Goal: Information Seeking & Learning: Learn about a topic

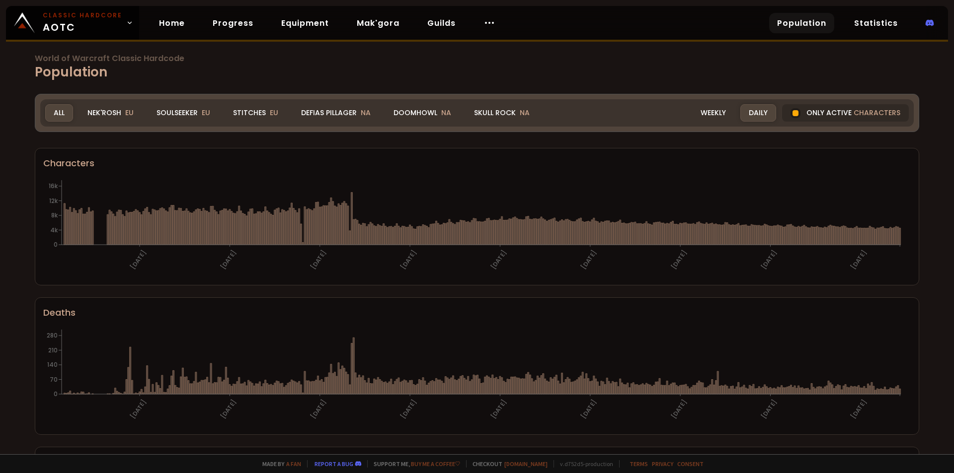
click at [419, 114] on div "Doomhowl NA" at bounding box center [422, 112] width 75 height 17
click at [419, 112] on div "Doomhowl NA" at bounding box center [422, 112] width 75 height 17
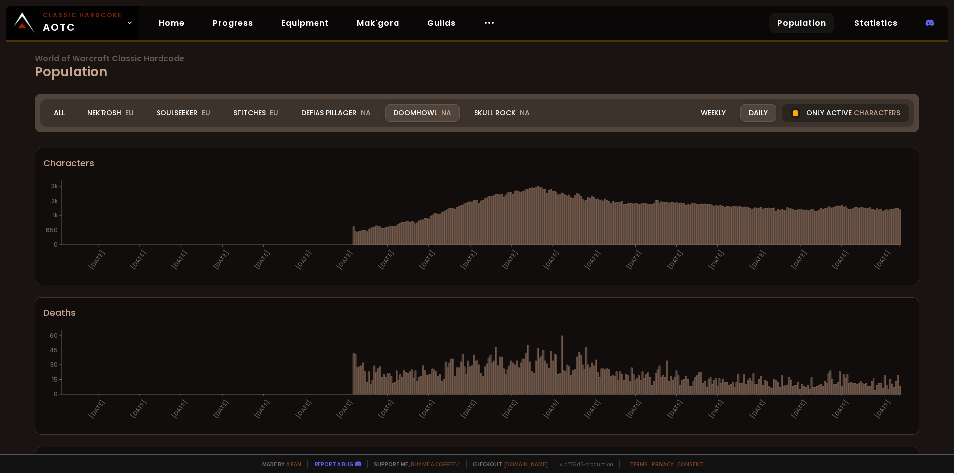
click at [826, 112] on div "Only active characters" at bounding box center [845, 112] width 127 height 17
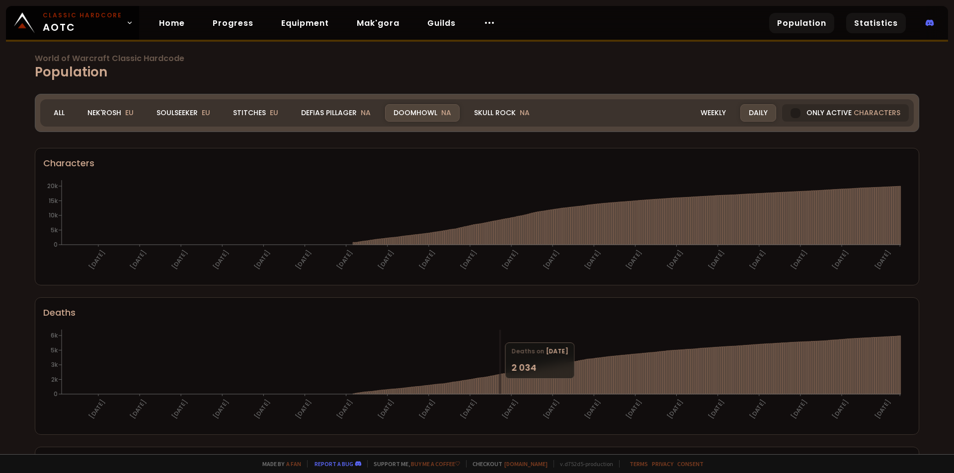
click at [876, 23] on link "Statistics" at bounding box center [876, 23] width 60 height 20
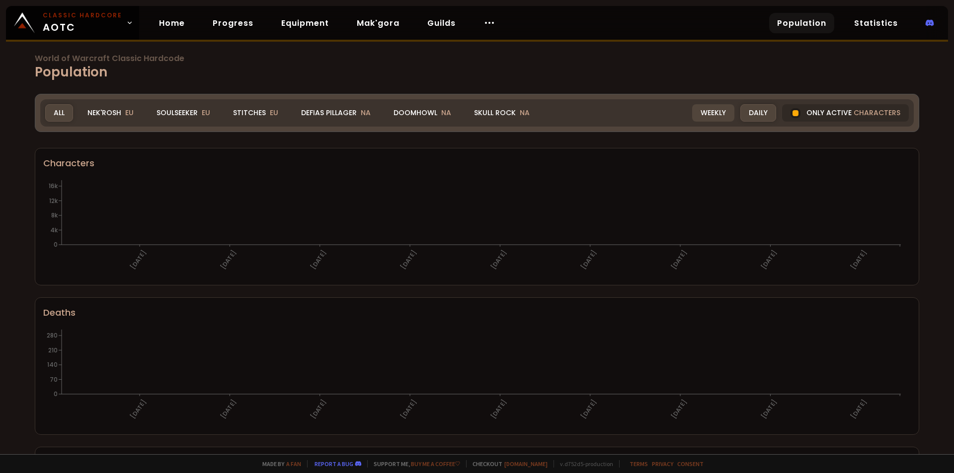
click at [406, 112] on div "Doomhowl NA" at bounding box center [422, 112] width 75 height 17
click at [408, 112] on div "Doomhowl NA" at bounding box center [422, 112] width 75 height 17
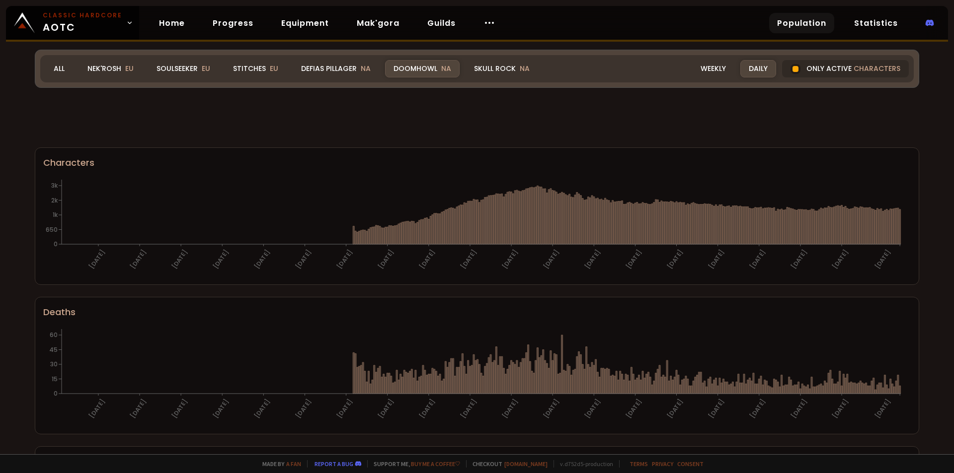
scroll to position [540, 0]
